Goal: Task Accomplishment & Management: Complete application form

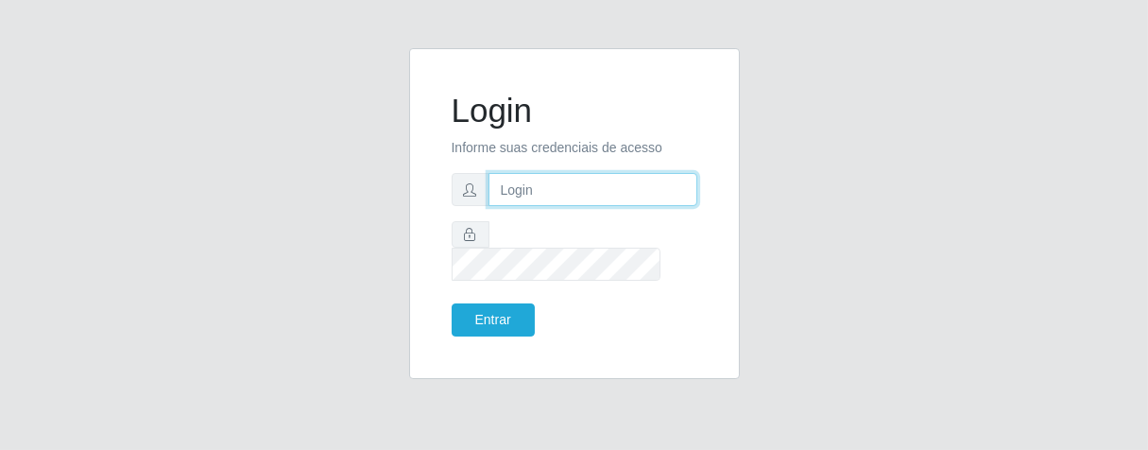
click at [519, 199] on input "text" at bounding box center [592, 189] width 209 height 33
type input "[PERSON_NAME]"
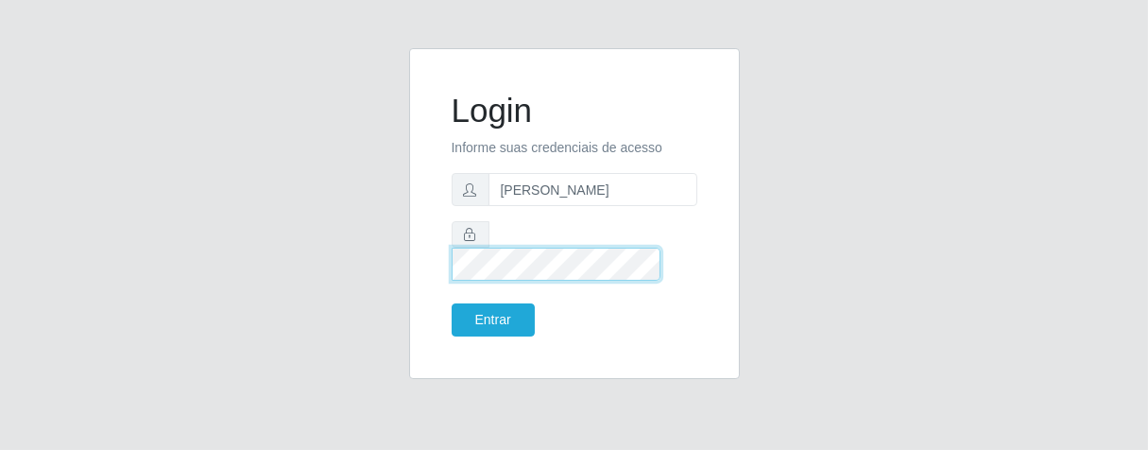
click at [451, 303] on button "Entrar" at bounding box center [492, 319] width 83 height 33
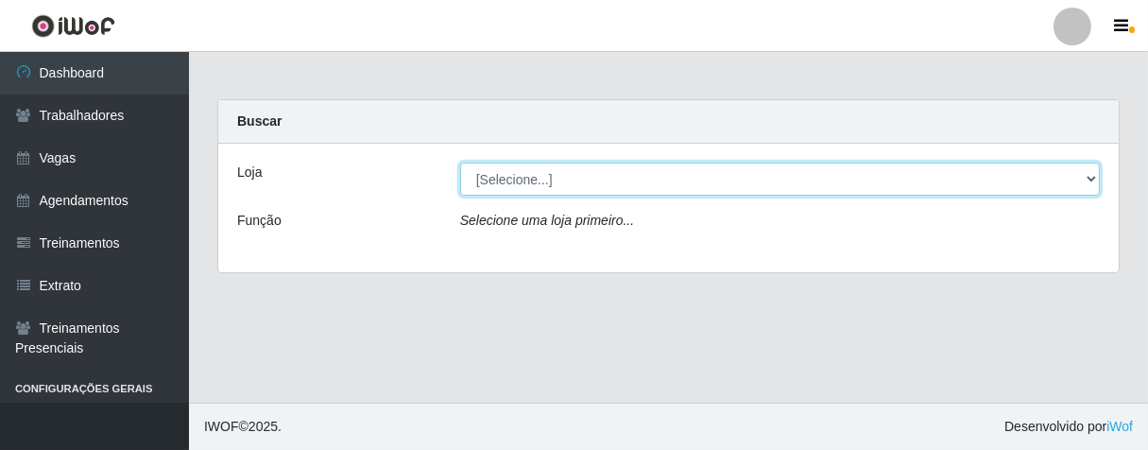
click at [1090, 179] on select "[Selecione...] Superbox [GEOGRAPHIC_DATA] - Bessa" at bounding box center [779, 178] width 639 height 33
select select "206"
click at [460, 162] on select "[Selecione...] Superbox [GEOGRAPHIC_DATA] - Bessa" at bounding box center [779, 178] width 639 height 33
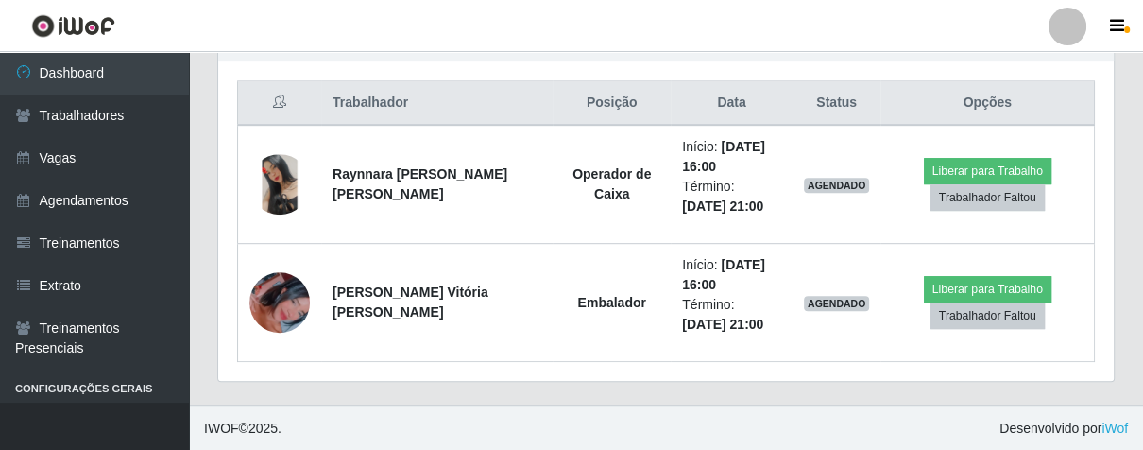
scroll to position [388, 0]
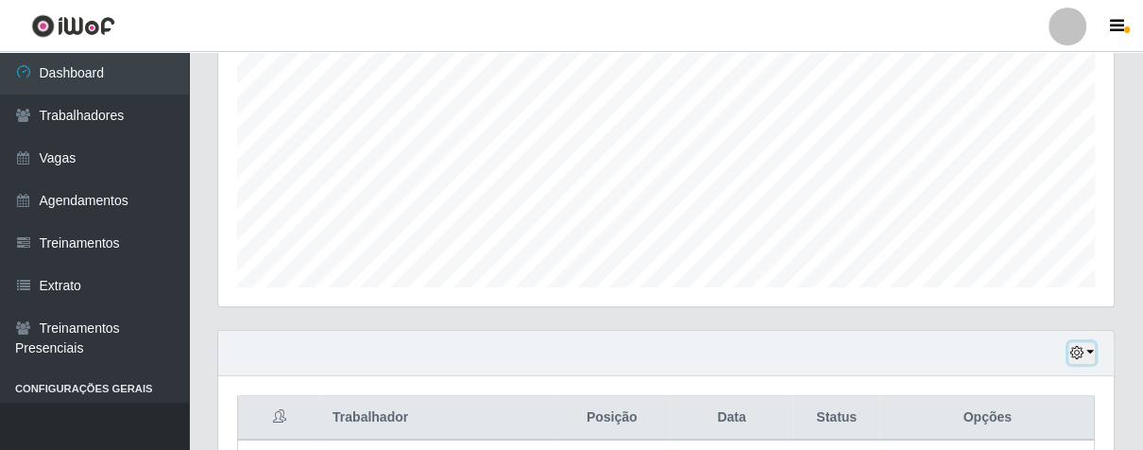
click at [1081, 348] on icon "button" at bounding box center [1075, 352] width 13 height 13
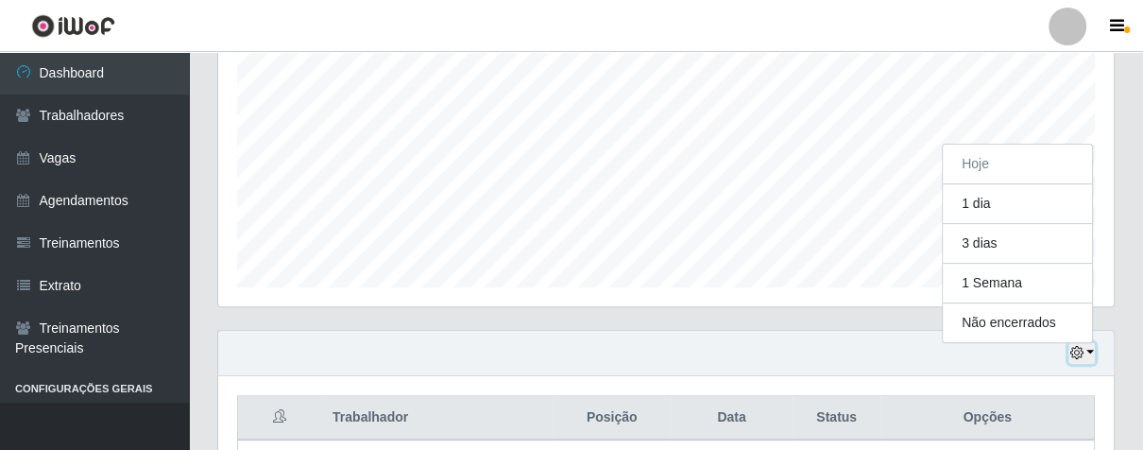
click at [1076, 348] on icon "button" at bounding box center [1075, 352] width 13 height 13
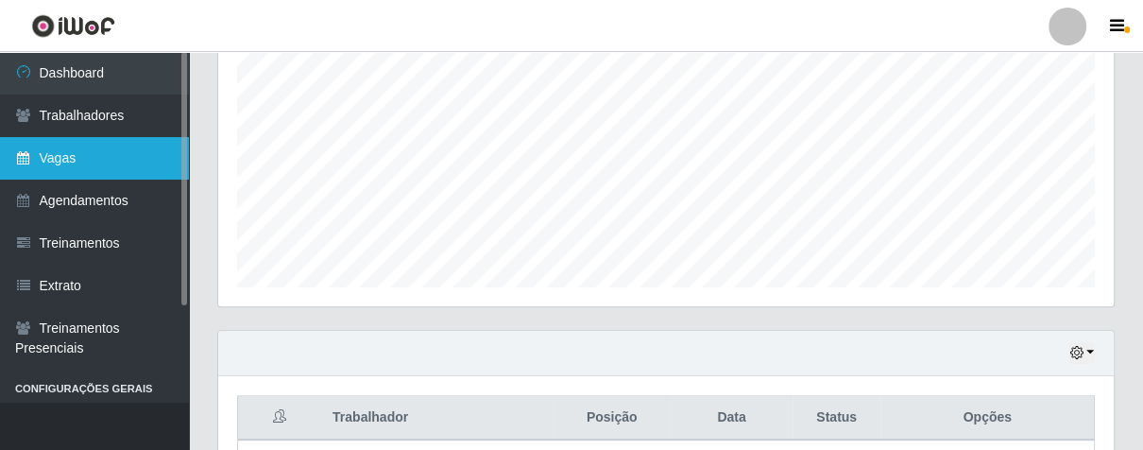
click at [68, 174] on link "Vagas" at bounding box center [94, 158] width 189 height 43
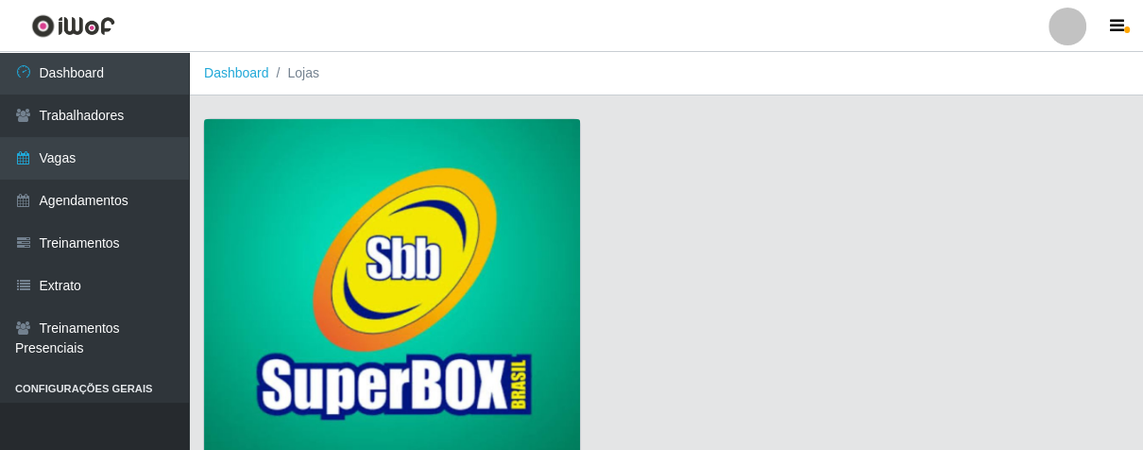
click at [253, 196] on img at bounding box center [392, 290] width 376 height 342
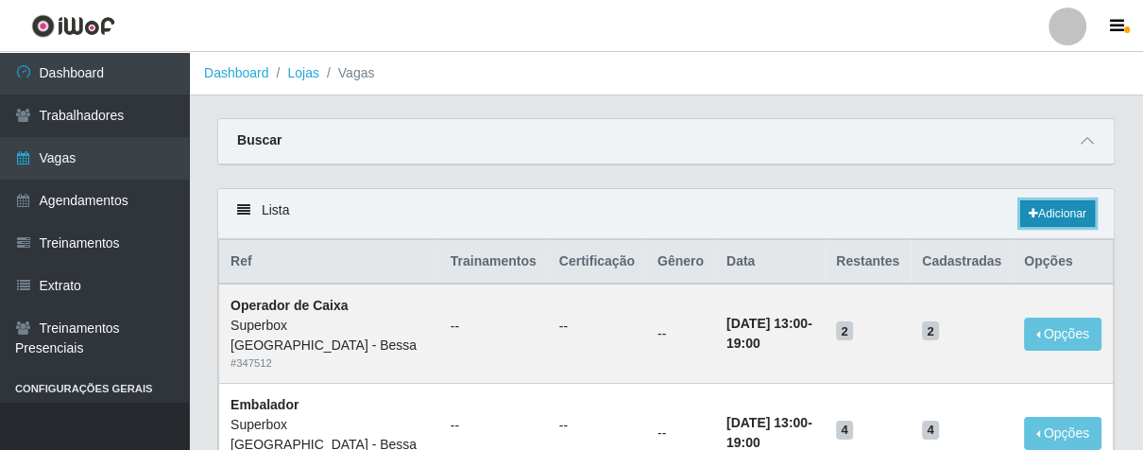
click at [1047, 202] on link "Adicionar" at bounding box center [1057, 213] width 75 height 26
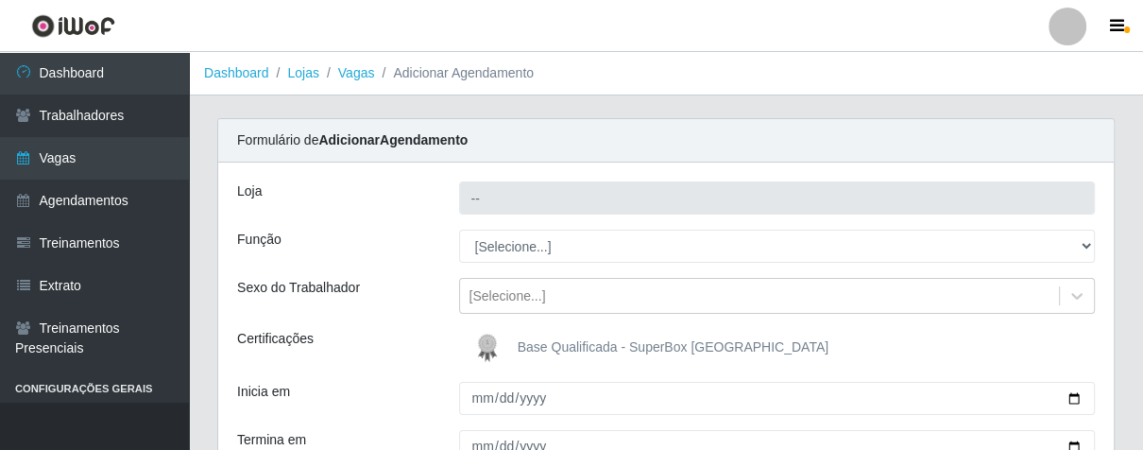
type input "Superbox [GEOGRAPHIC_DATA] - Bessa"
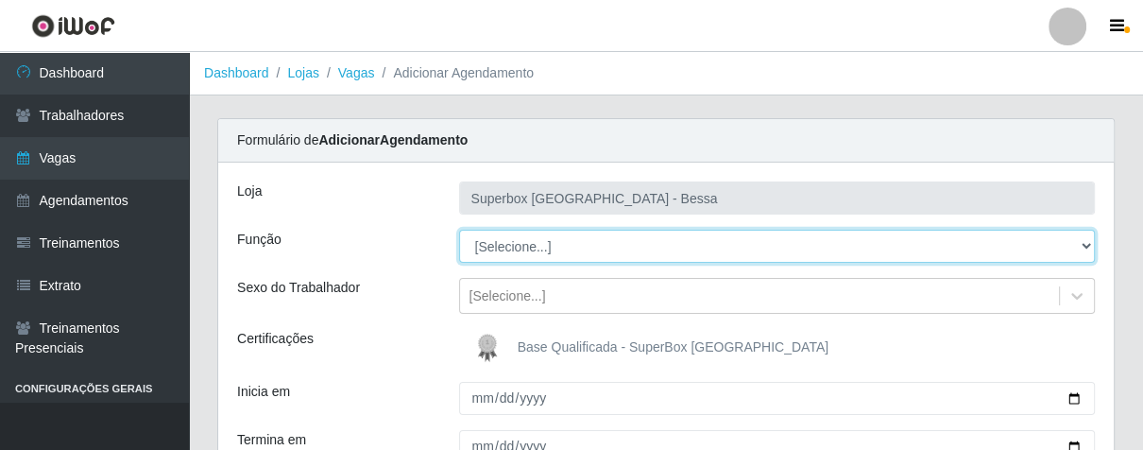
click at [1076, 243] on select "[Selecione...] ASG ASG + ASG ++ Embalador Embalador + Embalador ++ Operador de …" at bounding box center [777, 246] width 637 height 33
select select "1"
click at [459, 230] on select "[Selecione...] ASG ASG + ASG ++ Embalador Embalador + Embalador ++ Operador de …" at bounding box center [777, 246] width 637 height 33
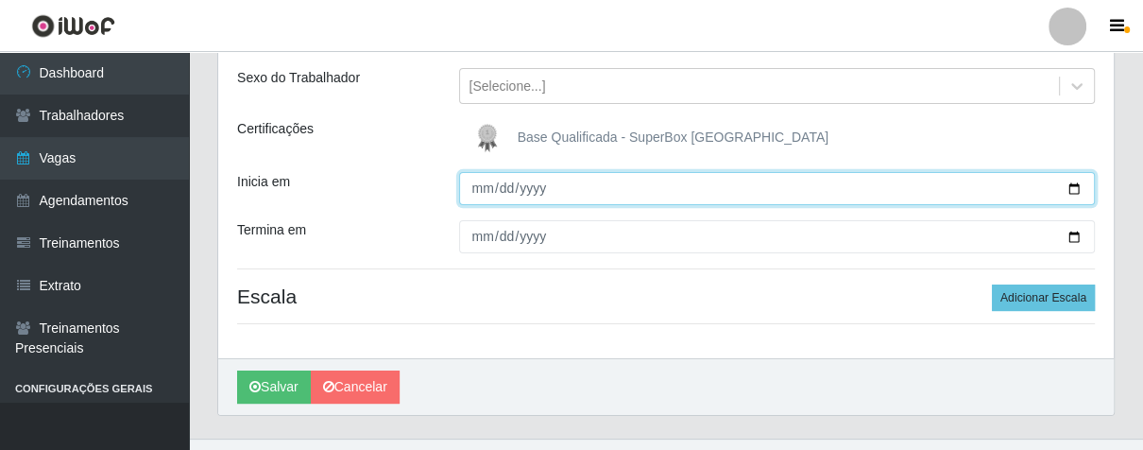
click at [478, 189] on input "Inicia em" at bounding box center [777, 188] width 637 height 33
type input "[DATE]"
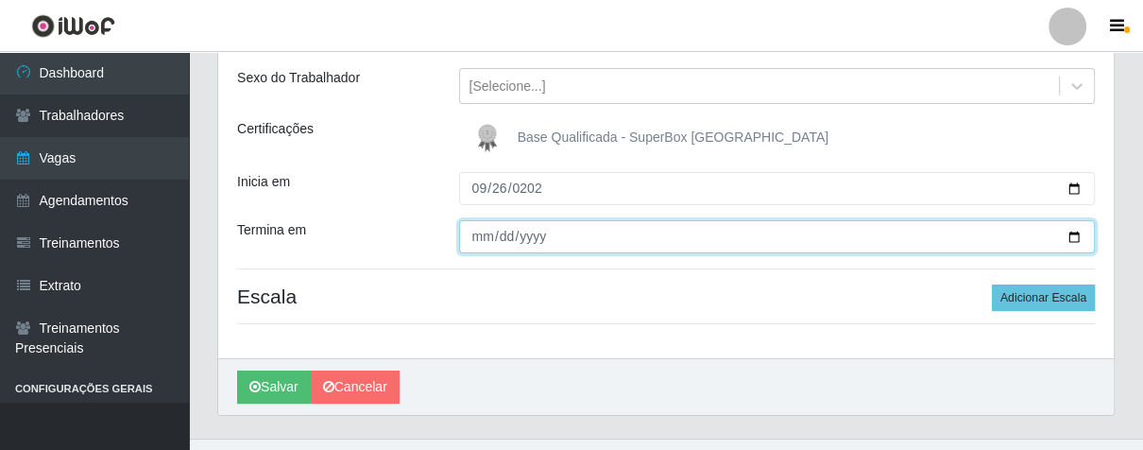
click at [480, 236] on input "Termina em" at bounding box center [777, 236] width 637 height 33
type input "[DATE]"
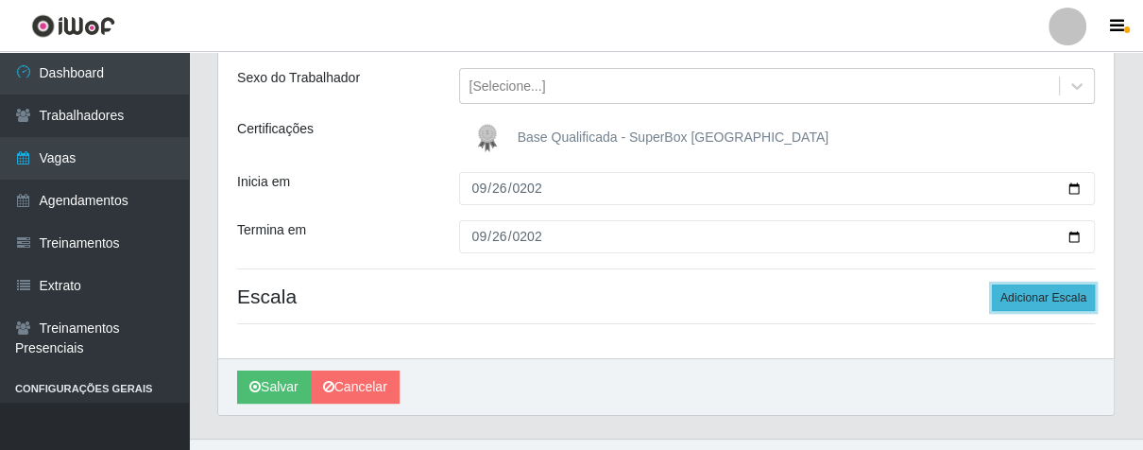
click at [1054, 298] on button "Adicionar Escala" at bounding box center [1043, 297] width 103 height 26
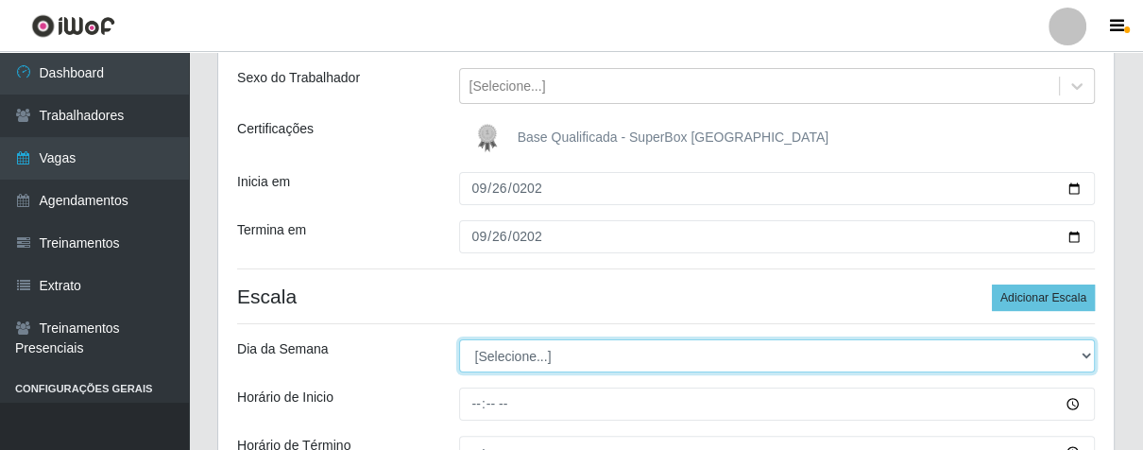
click at [1083, 354] on select "[Selecione...] Segunda Terça Quarta Quinta Sexta Sábado Domingo" at bounding box center [777, 355] width 637 height 33
select select "4"
click at [459, 339] on select "[Selecione...] Segunda Terça Quarta Quinta Sexta Sábado Domingo" at bounding box center [777, 355] width 637 height 33
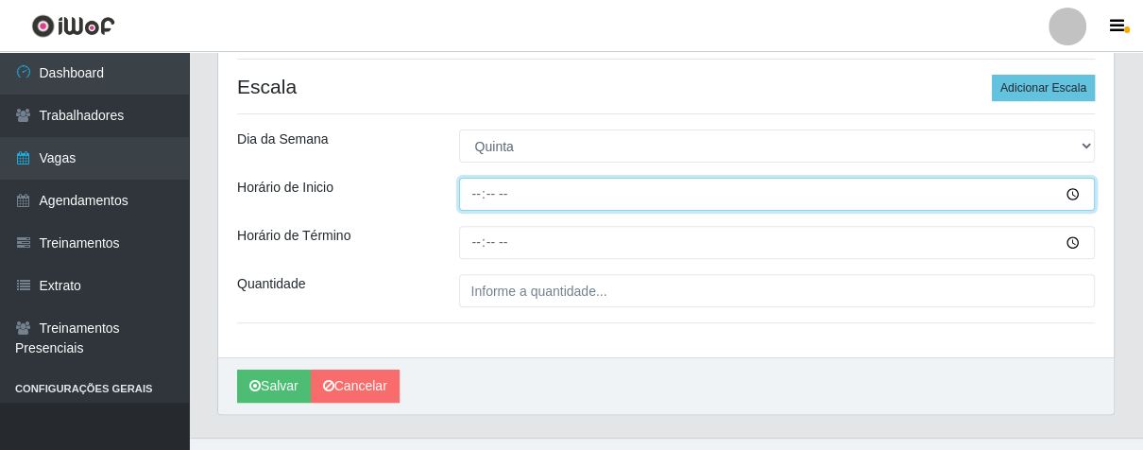
click at [468, 193] on input "Horário de Inicio" at bounding box center [777, 194] width 637 height 33
type input "07:00"
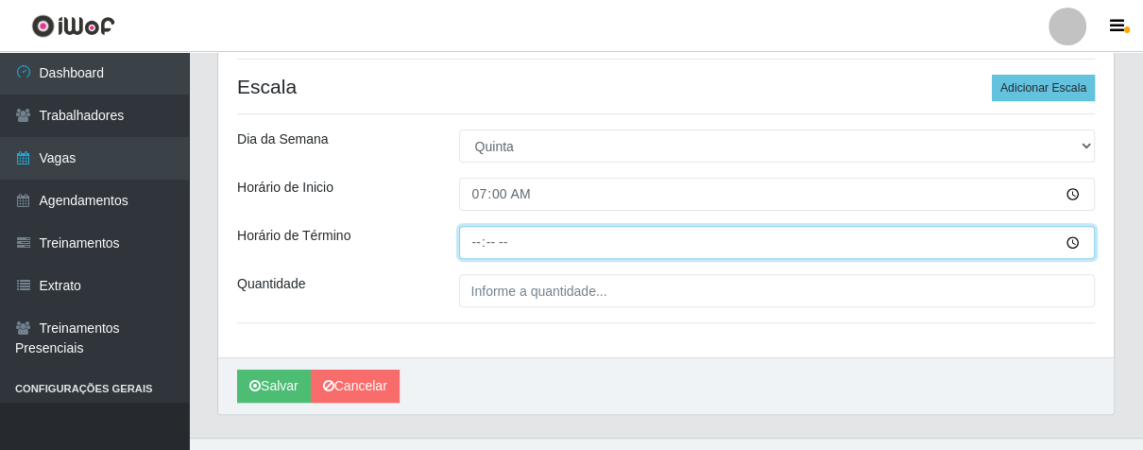
click at [470, 237] on input "Horário de Término" at bounding box center [777, 242] width 637 height 33
type input "13:00"
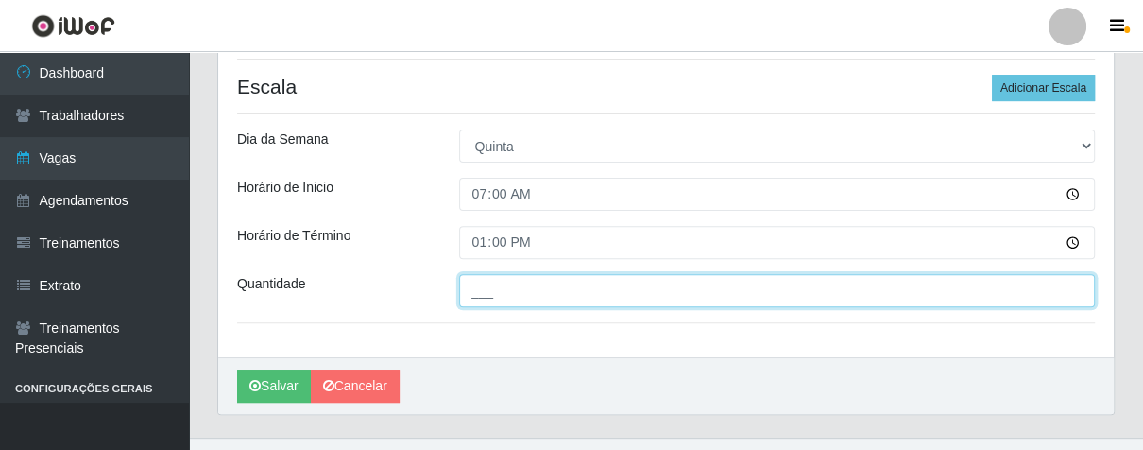
click at [510, 286] on input "___" at bounding box center [777, 290] width 637 height 33
type input "01_"
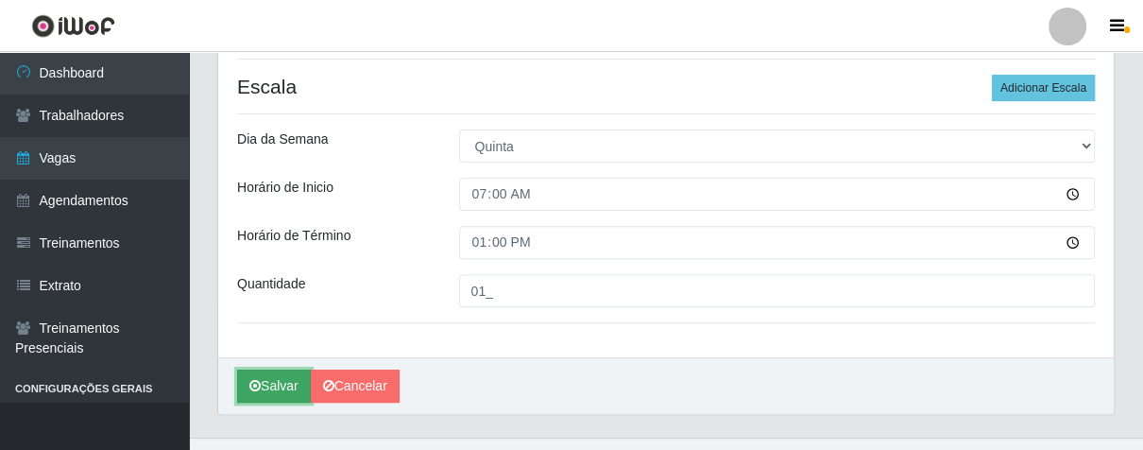
click at [285, 371] on button "Salvar" at bounding box center [274, 385] width 74 height 33
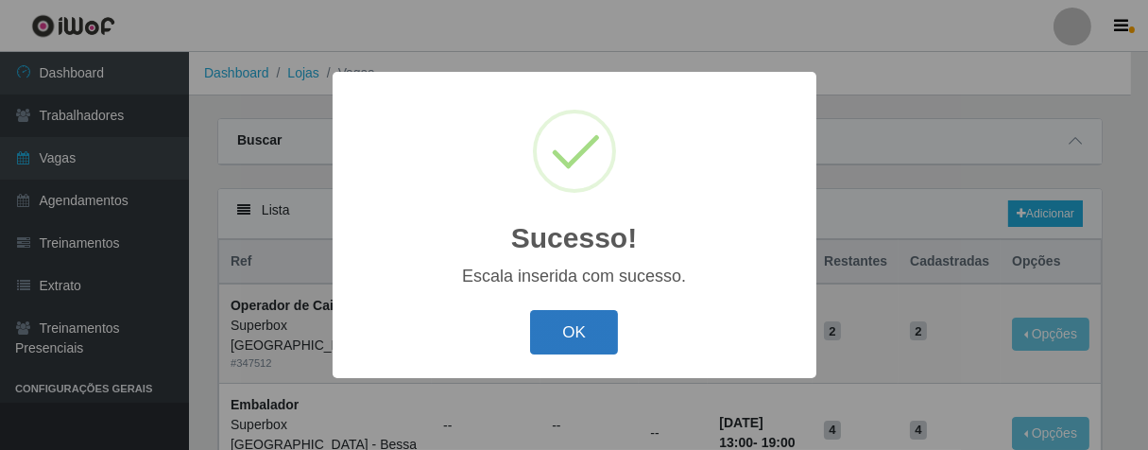
click at [570, 312] on button "OK" at bounding box center [574, 332] width 88 height 44
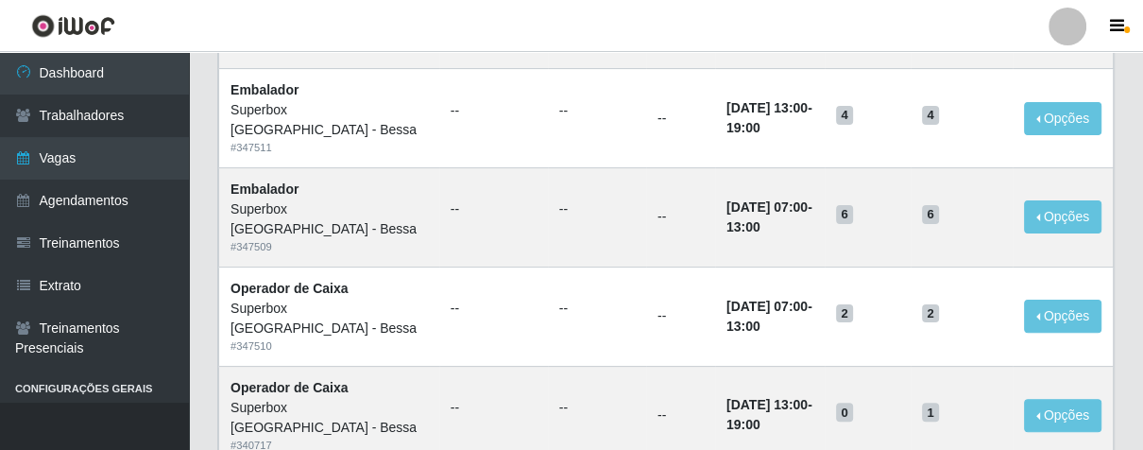
scroll to position [210, 0]
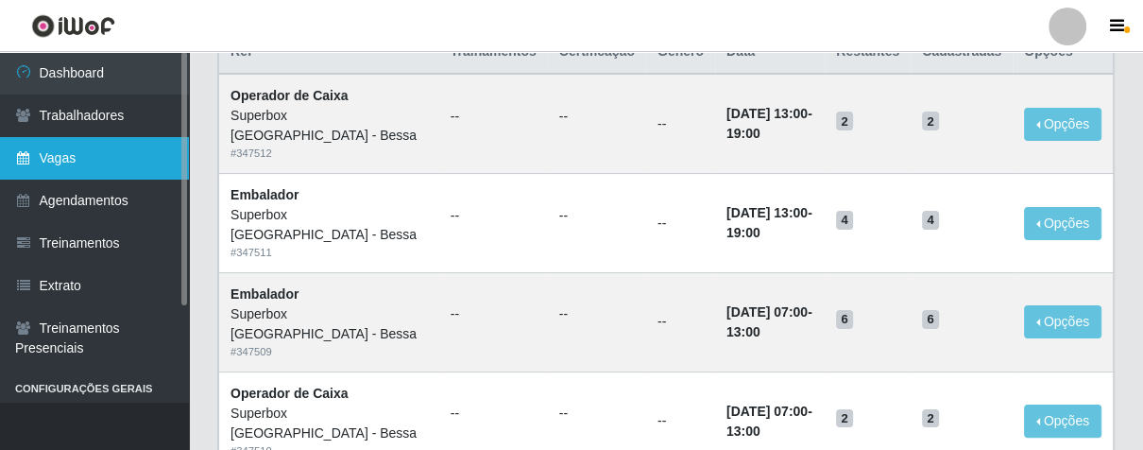
click at [88, 156] on link "Vagas" at bounding box center [94, 158] width 189 height 43
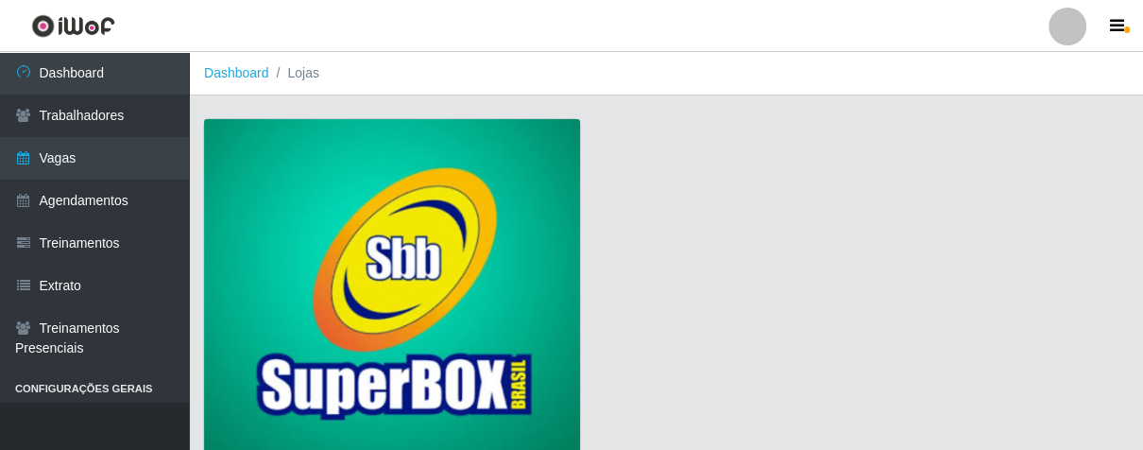
click at [310, 195] on img at bounding box center [392, 290] width 376 height 342
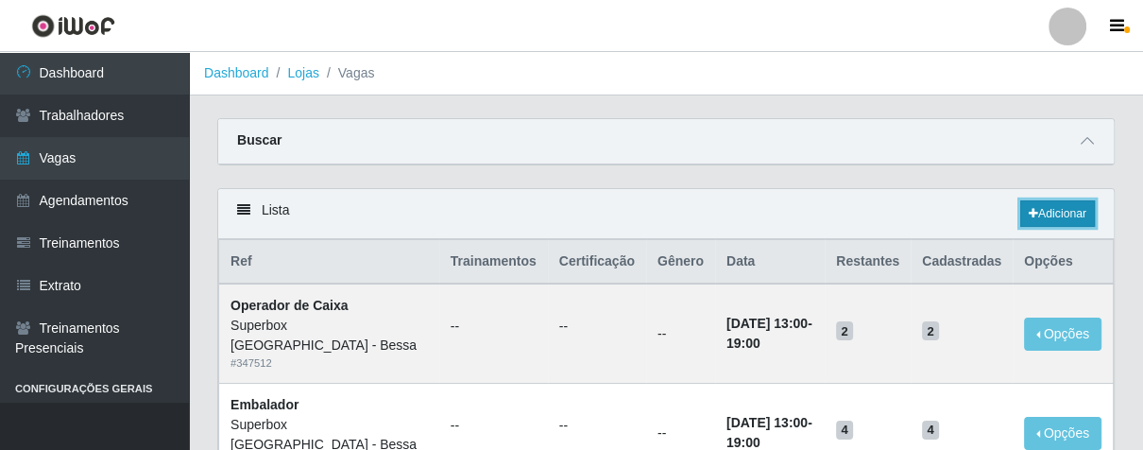
click at [1061, 207] on link "Adicionar" at bounding box center [1057, 213] width 75 height 26
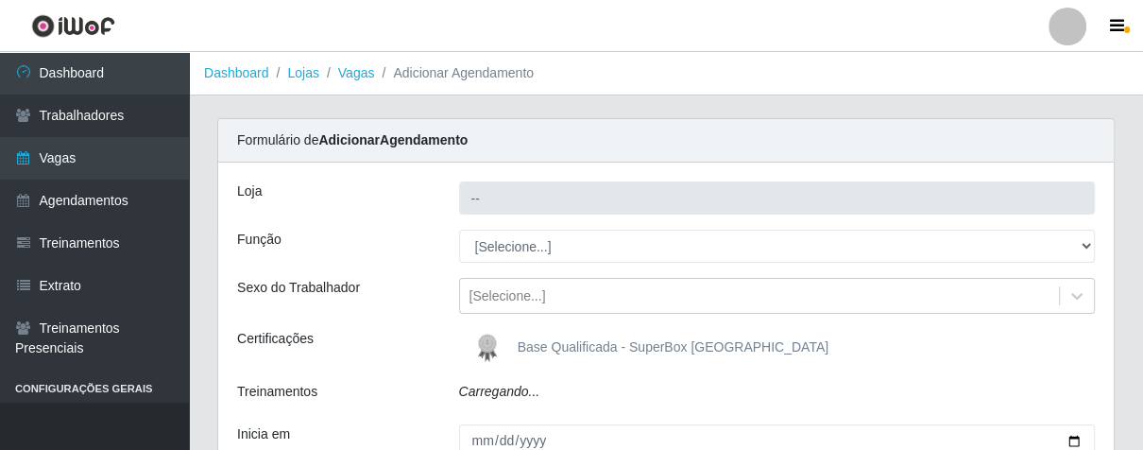
type input "Superbox [GEOGRAPHIC_DATA] - Bessa"
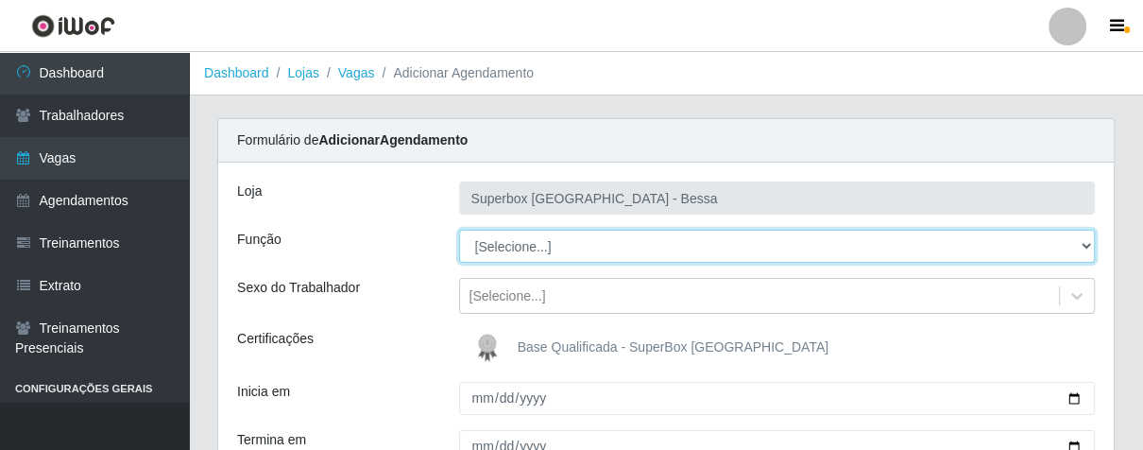
click at [1080, 252] on select "[Selecione...] ASG ASG + ASG ++ Embalador Embalador + Embalador ++ Operador de …" at bounding box center [777, 246] width 637 height 33
select select "1"
click at [459, 230] on select "[Selecione...] ASG ASG + ASG ++ Embalador Embalador + Embalador ++ Operador de …" at bounding box center [777, 246] width 637 height 33
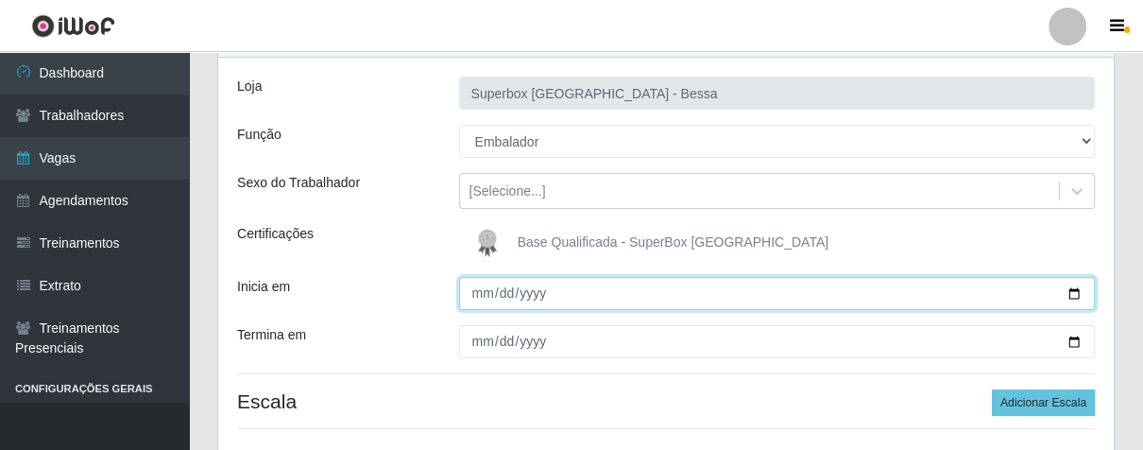
drag, startPoint x: 467, startPoint y: 293, endPoint x: 488, endPoint y: 285, distance: 23.0
click at [480, 289] on input "Inicia em" at bounding box center [777, 293] width 637 height 33
type input "[DATE]"
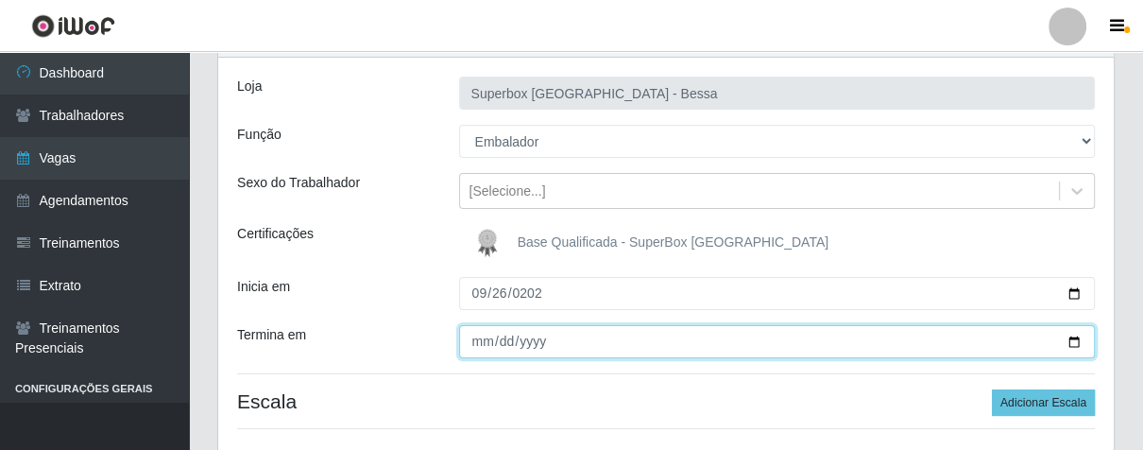
click at [484, 337] on input "Termina em" at bounding box center [777, 341] width 637 height 33
type input "[DATE]"
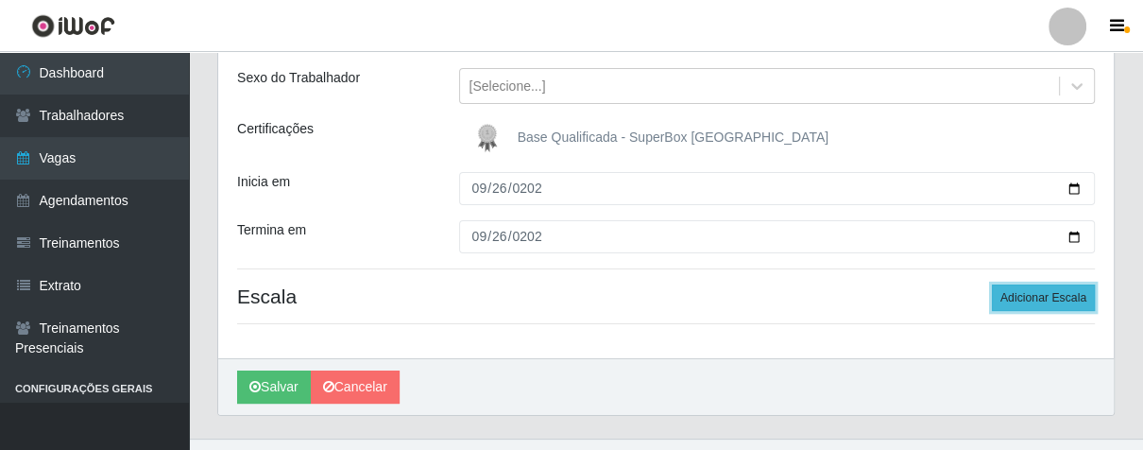
click at [1043, 298] on button "Adicionar Escala" at bounding box center [1043, 297] width 103 height 26
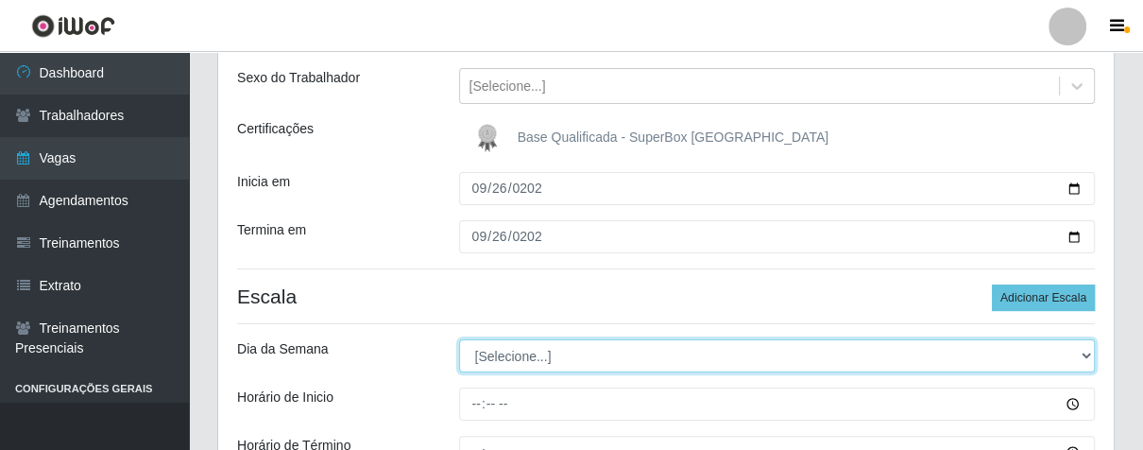
click at [1080, 349] on select "[Selecione...] Segunda Terça Quarta Quinta Sexta Sábado Domingo" at bounding box center [777, 355] width 637 height 33
select select "5"
click at [459, 339] on select "[Selecione...] Segunda Terça Quarta Quinta Sexta Sábado Domingo" at bounding box center [777, 355] width 637 height 33
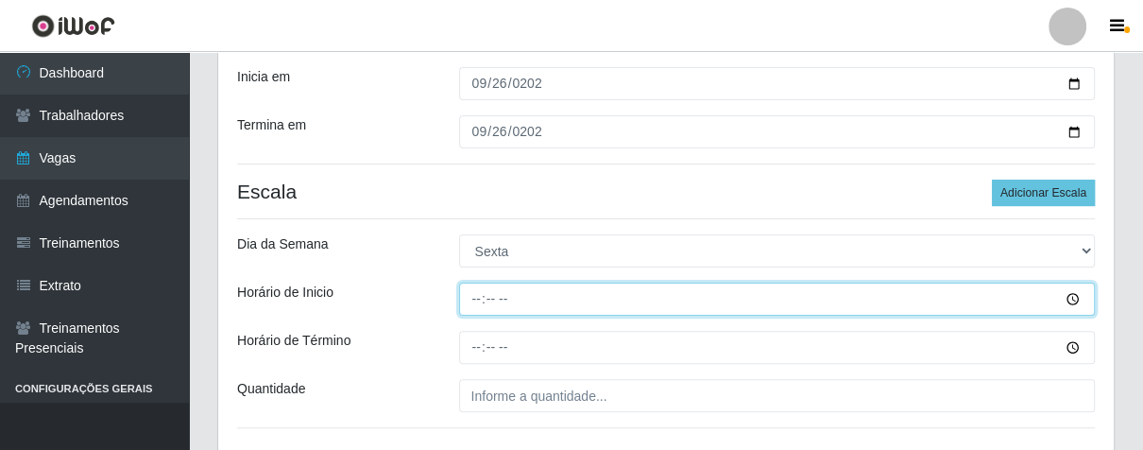
click at [476, 300] on input "Horário de Inicio" at bounding box center [777, 298] width 637 height 33
type input "07:00"
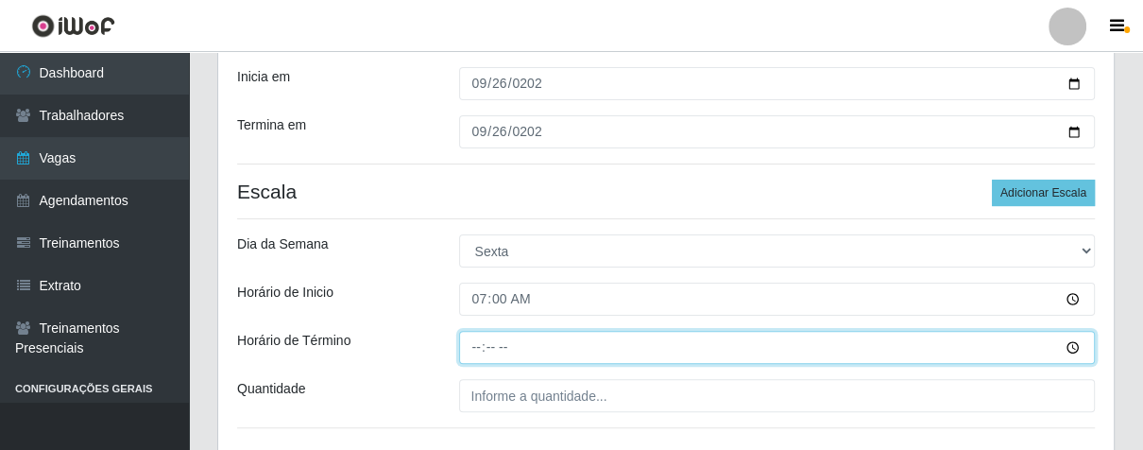
click at [469, 353] on input "Horário de Término" at bounding box center [777, 347] width 637 height 33
type input "13:00"
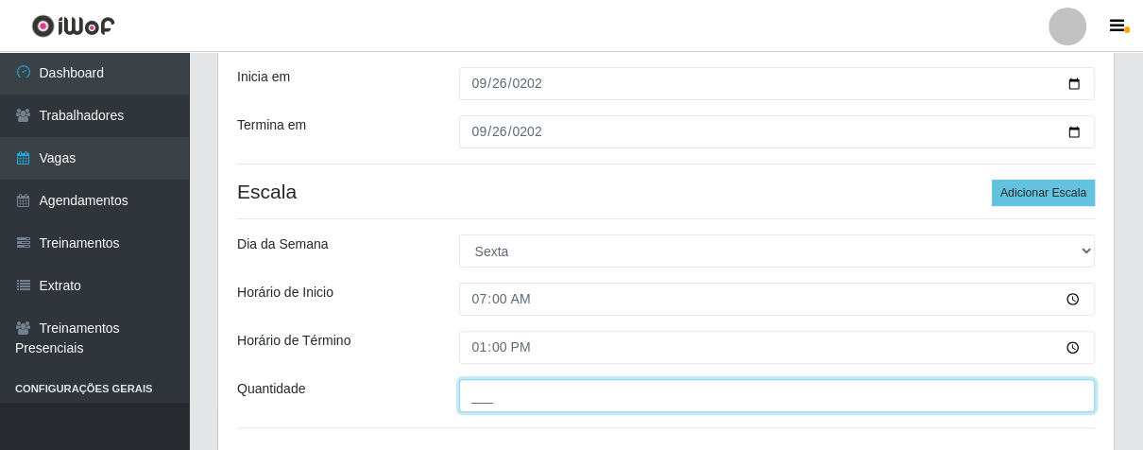
click at [497, 394] on input "___" at bounding box center [777, 395] width 637 height 33
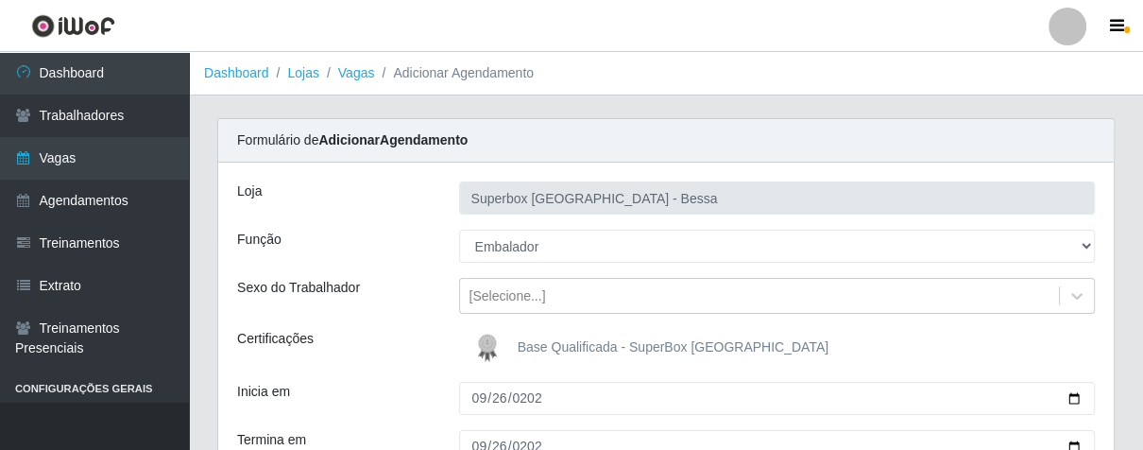
scroll to position [419, 0]
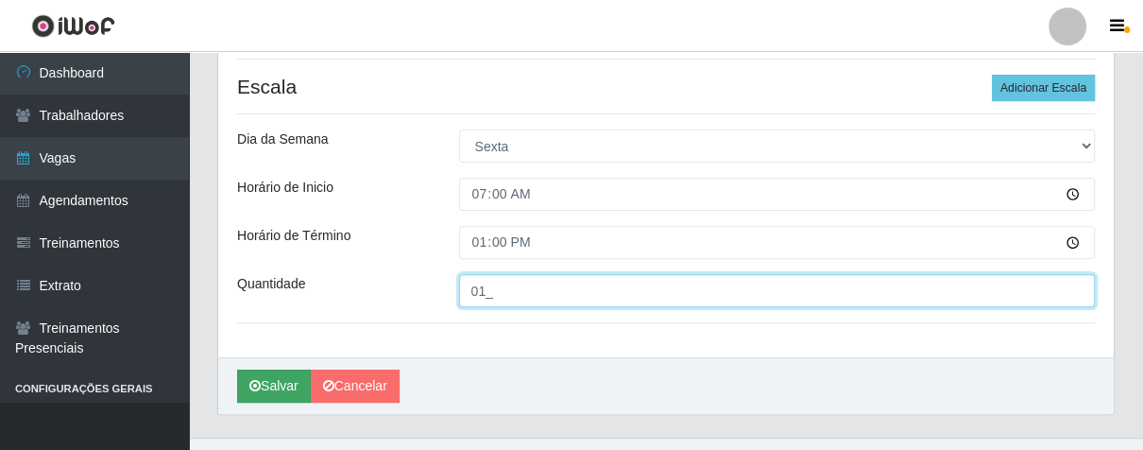
type input "01_"
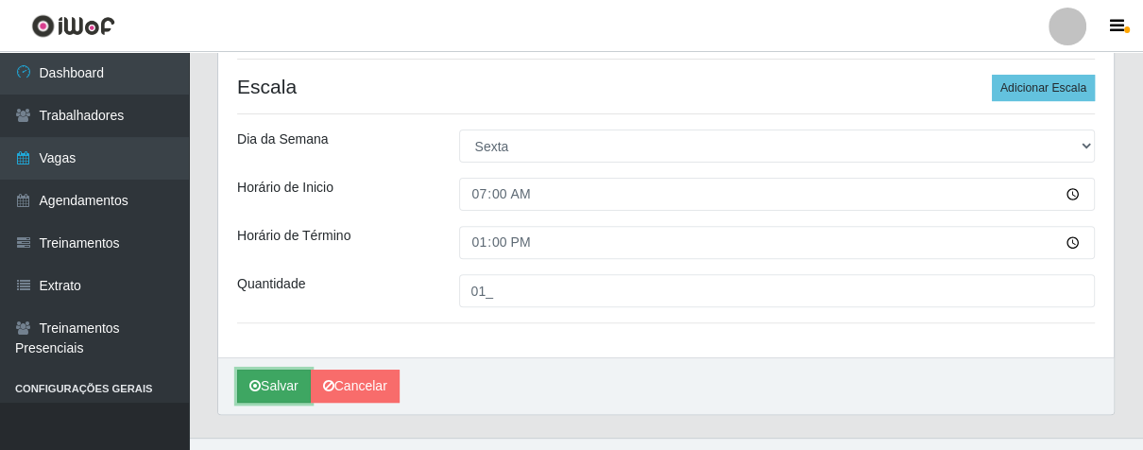
click at [298, 383] on button "Salvar" at bounding box center [274, 385] width 74 height 33
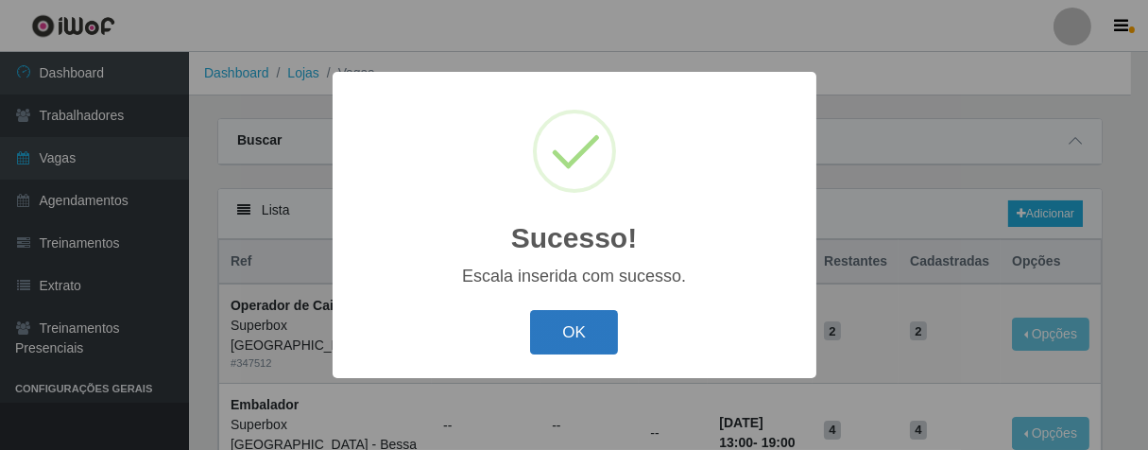
click at [556, 341] on button "OK" at bounding box center [574, 332] width 88 height 44
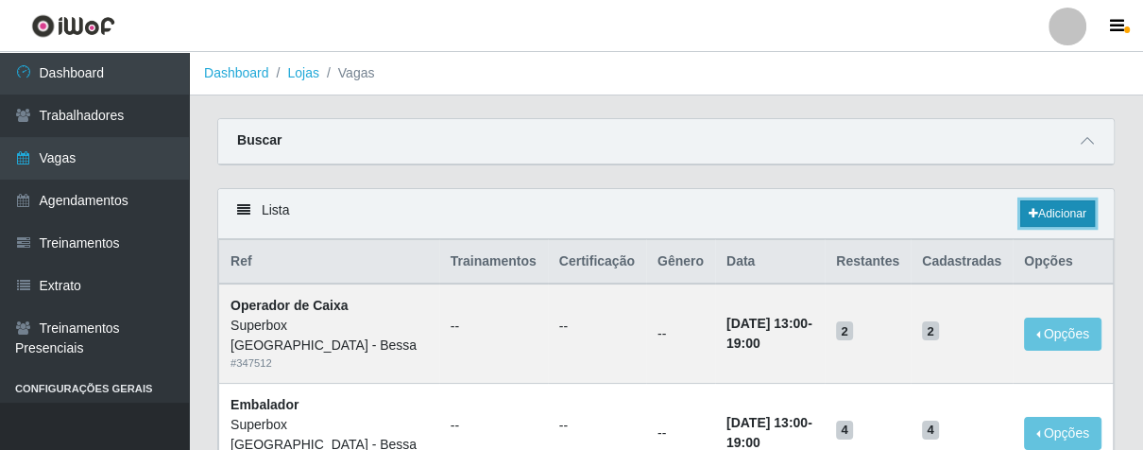
click at [1064, 222] on link "Adicionar" at bounding box center [1057, 213] width 75 height 26
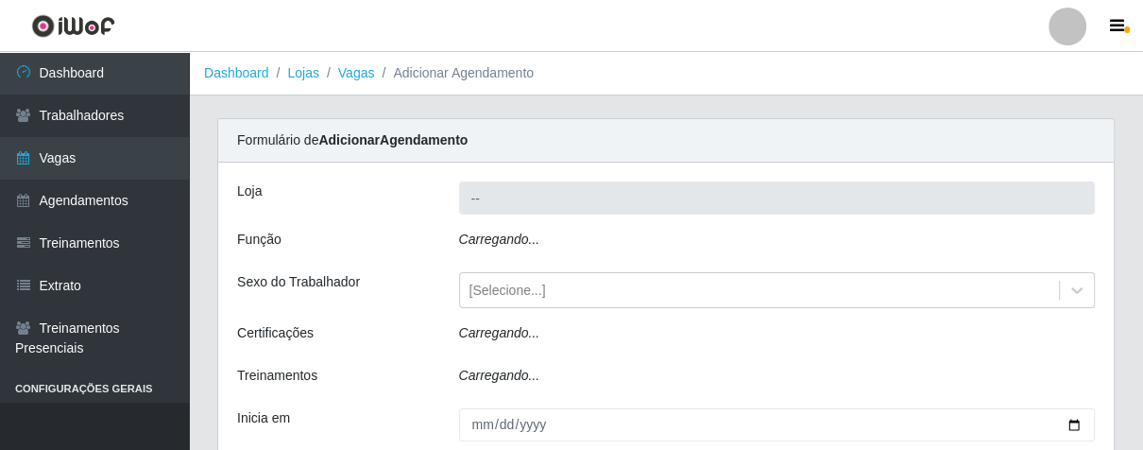
type input "Superbox [GEOGRAPHIC_DATA] - Bessa"
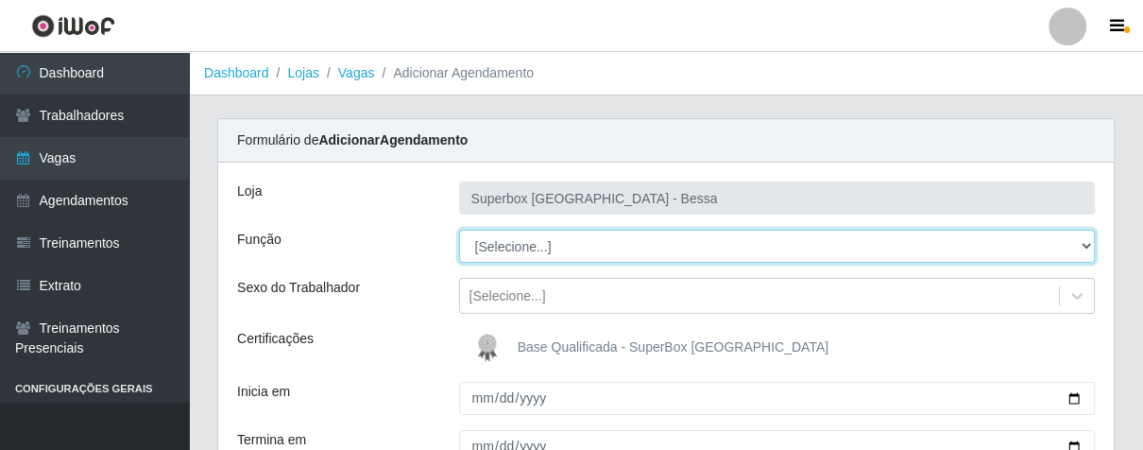
click at [1081, 247] on select "[Selecione...] ASG ASG + ASG ++ Embalador Embalador + Embalador ++ Operador de …" at bounding box center [777, 246] width 637 height 33
select select "1"
click at [459, 230] on select "[Selecione...] ASG ASG + ASG ++ Embalador Embalador + Embalador ++ Operador de …" at bounding box center [777, 246] width 637 height 33
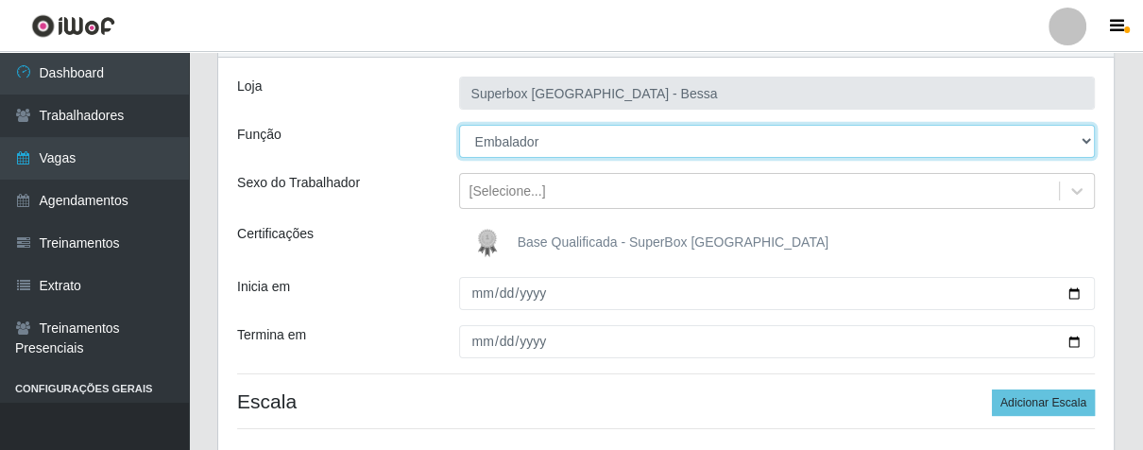
scroll to position [210, 0]
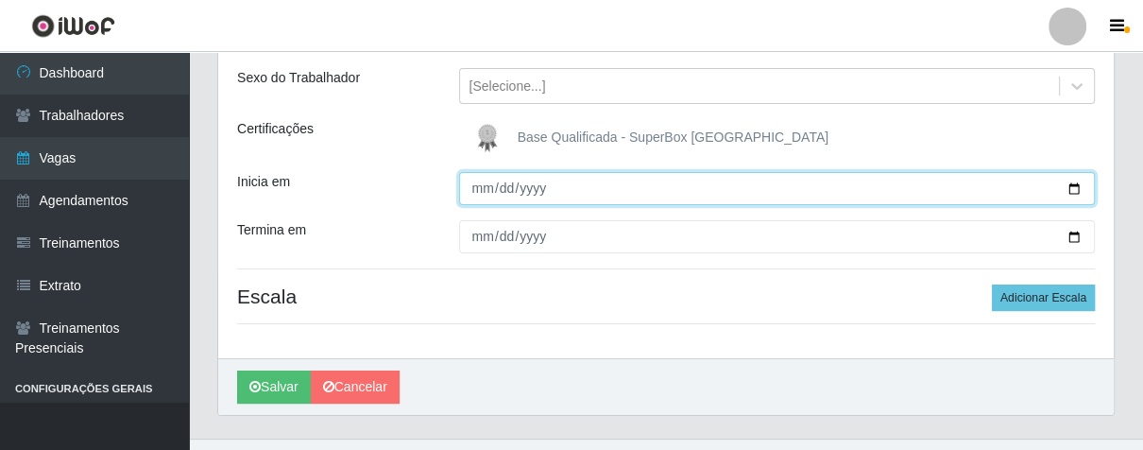
click at [475, 195] on input "Inicia em" at bounding box center [777, 188] width 637 height 33
type input "[DATE]"
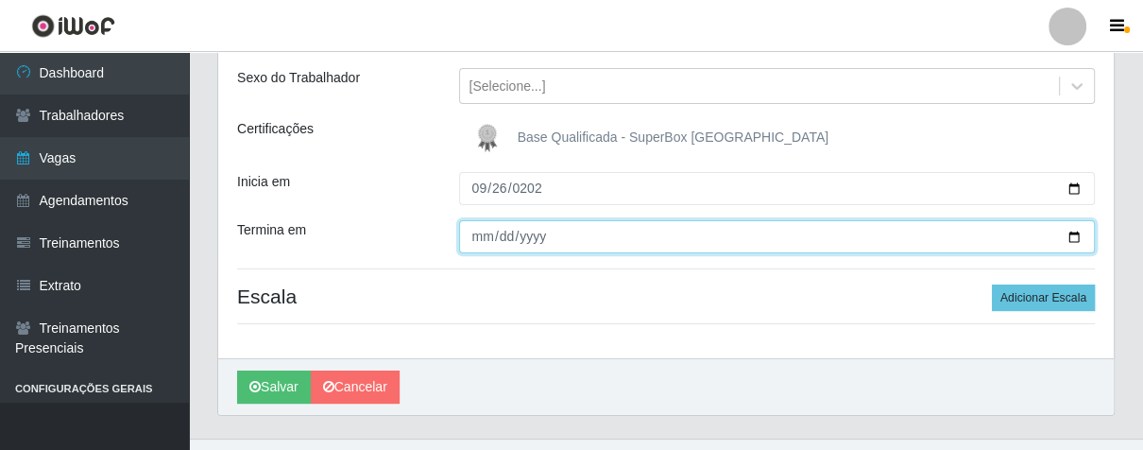
click at [493, 227] on input "Termina em" at bounding box center [777, 236] width 637 height 33
type input "[DATE]"
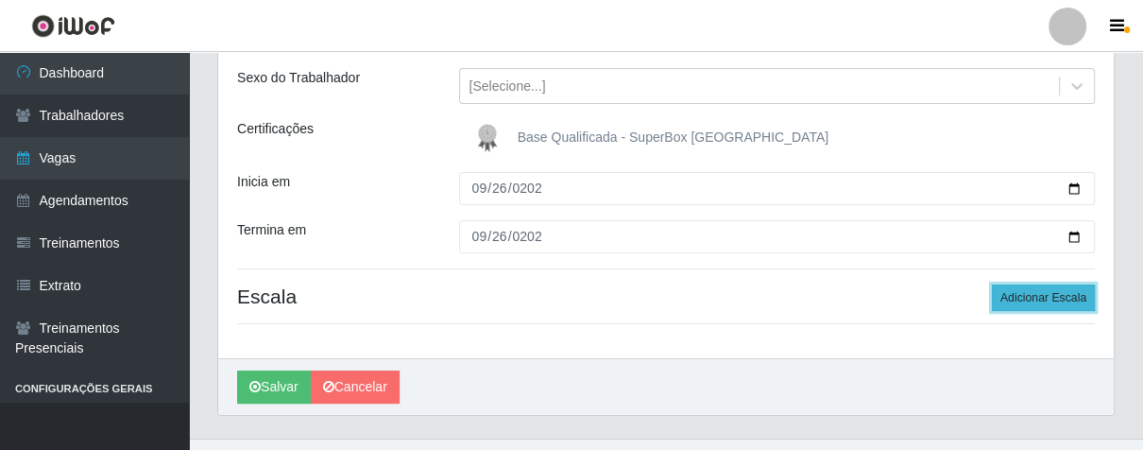
click at [1024, 297] on button "Adicionar Escala" at bounding box center [1043, 297] width 103 height 26
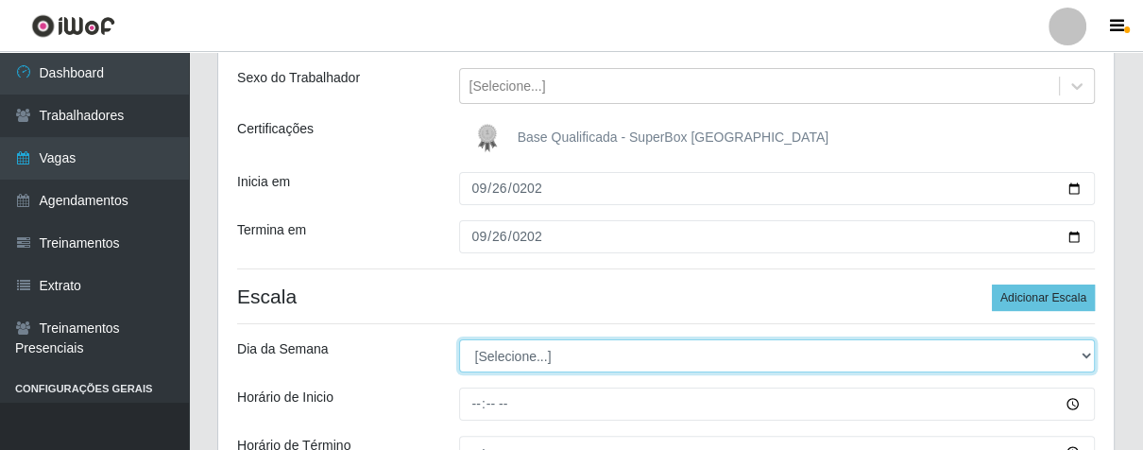
click at [1075, 361] on select "[Selecione...] Segunda Terça Quarta Quinta Sexta Sábado Domingo" at bounding box center [777, 355] width 637 height 33
select select "5"
click at [459, 339] on select "[Selecione...] Segunda Terça Quarta Quinta Sexta Sábado Domingo" at bounding box center [777, 355] width 637 height 33
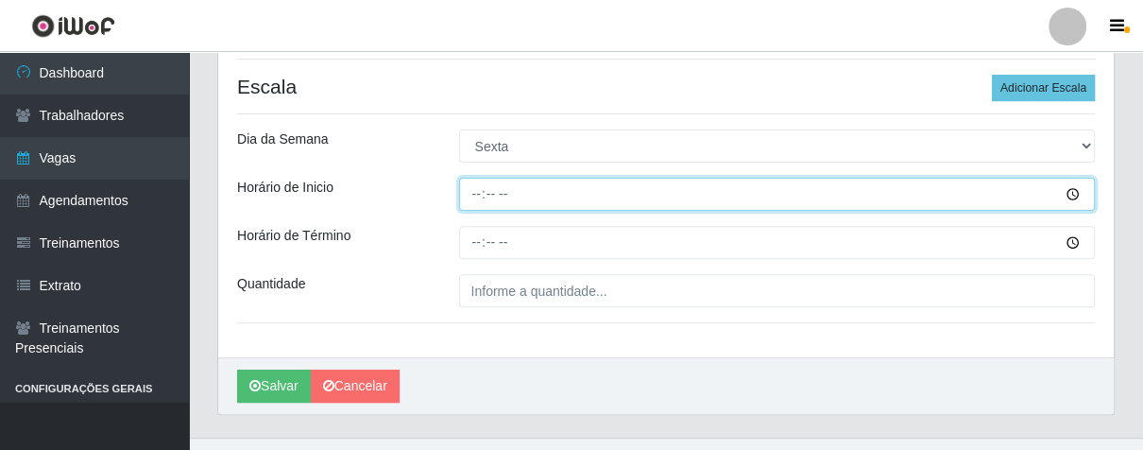
click at [469, 190] on input "Horário de Inicio" at bounding box center [777, 194] width 637 height 33
type input "16:00"
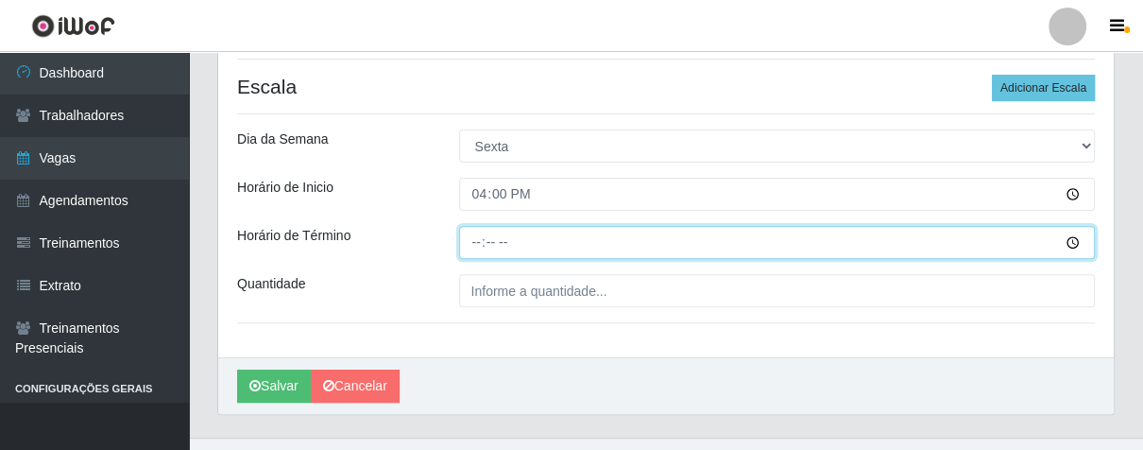
click at [462, 247] on input "Horário de Término" at bounding box center [777, 242] width 637 height 33
type input "21:00"
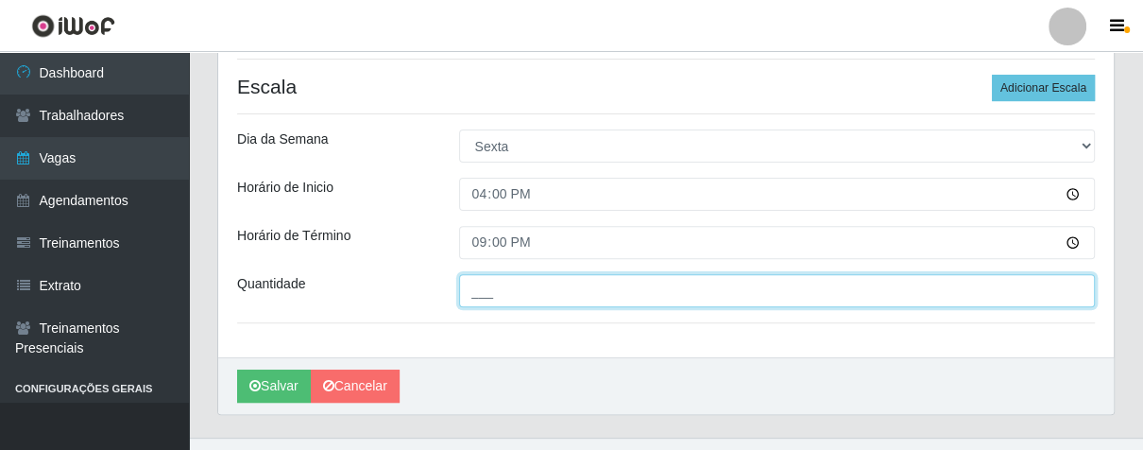
click at [592, 289] on input "___" at bounding box center [777, 290] width 637 height 33
type input "03_"
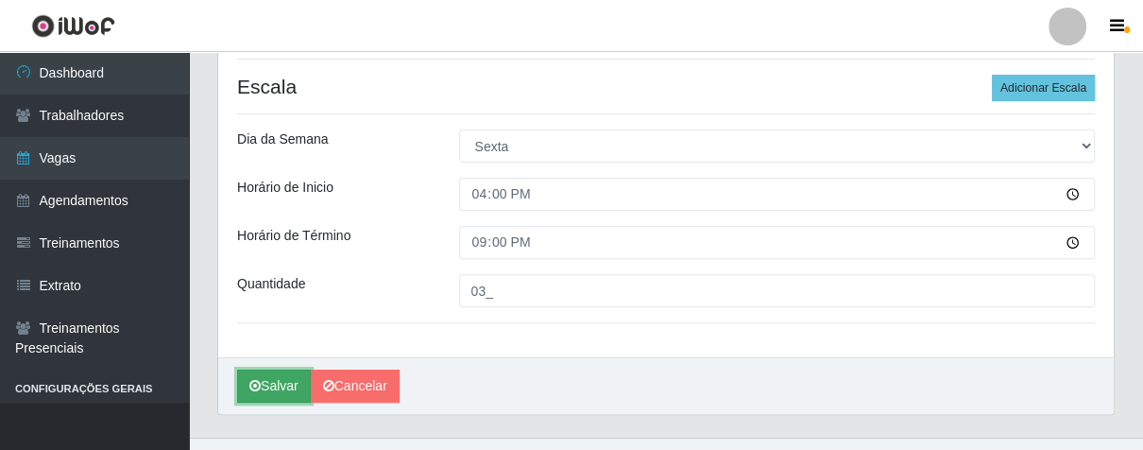
click at [280, 386] on button "Salvar" at bounding box center [274, 385] width 74 height 33
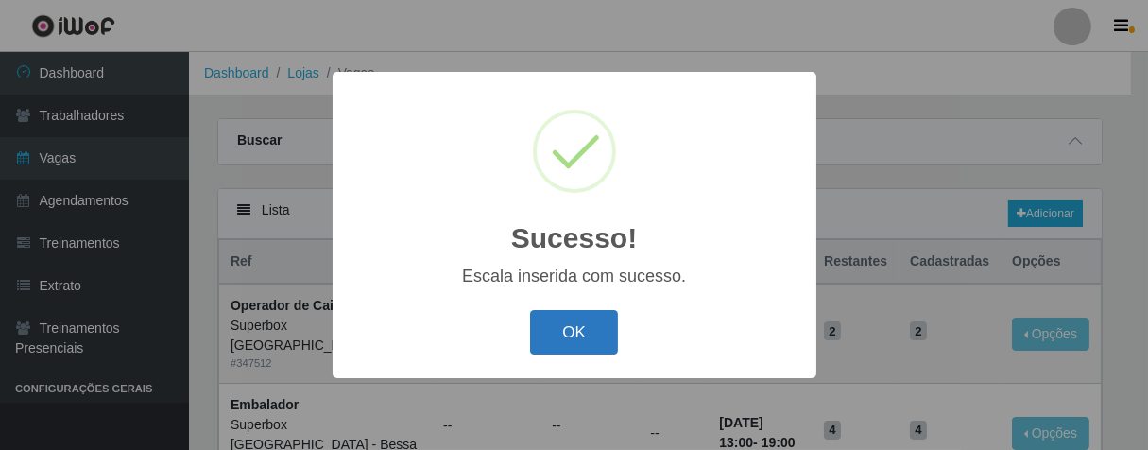
click at [570, 336] on button "OK" at bounding box center [574, 332] width 88 height 44
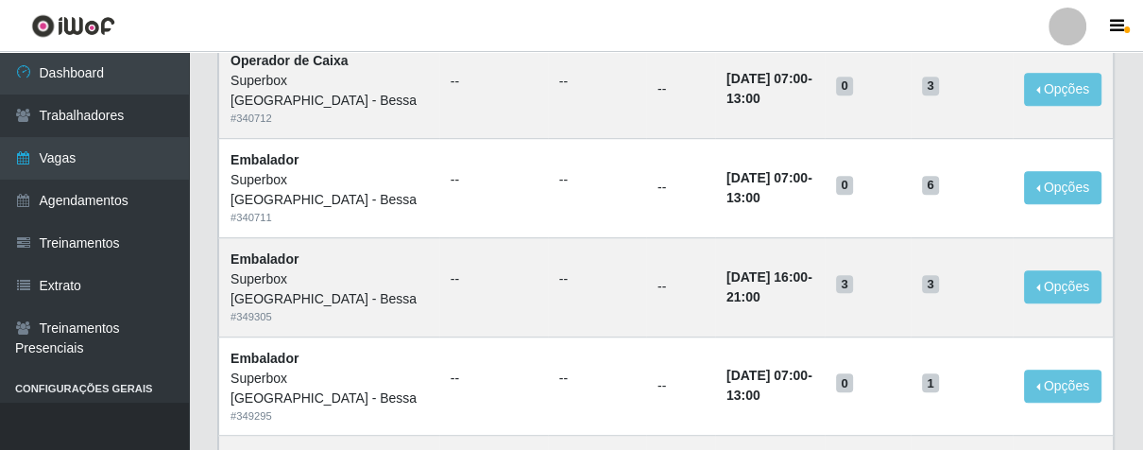
scroll to position [944, 0]
